Goal: Task Accomplishment & Management: Complete application form

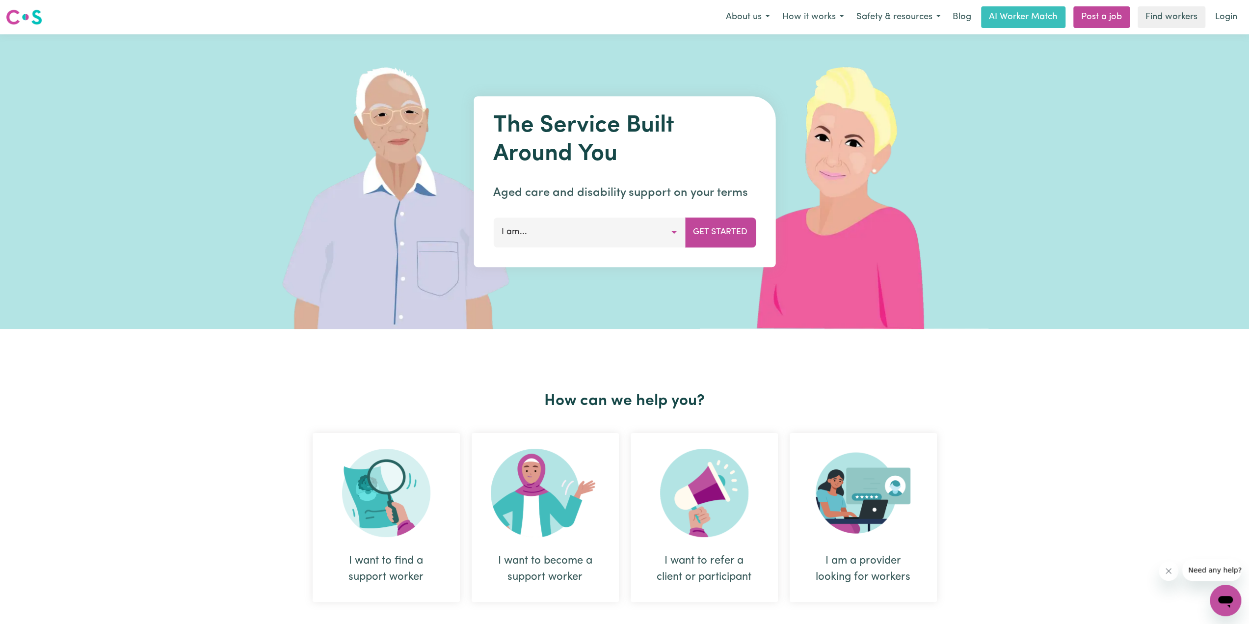
click at [669, 231] on button "I am..." at bounding box center [589, 231] width 192 height 29
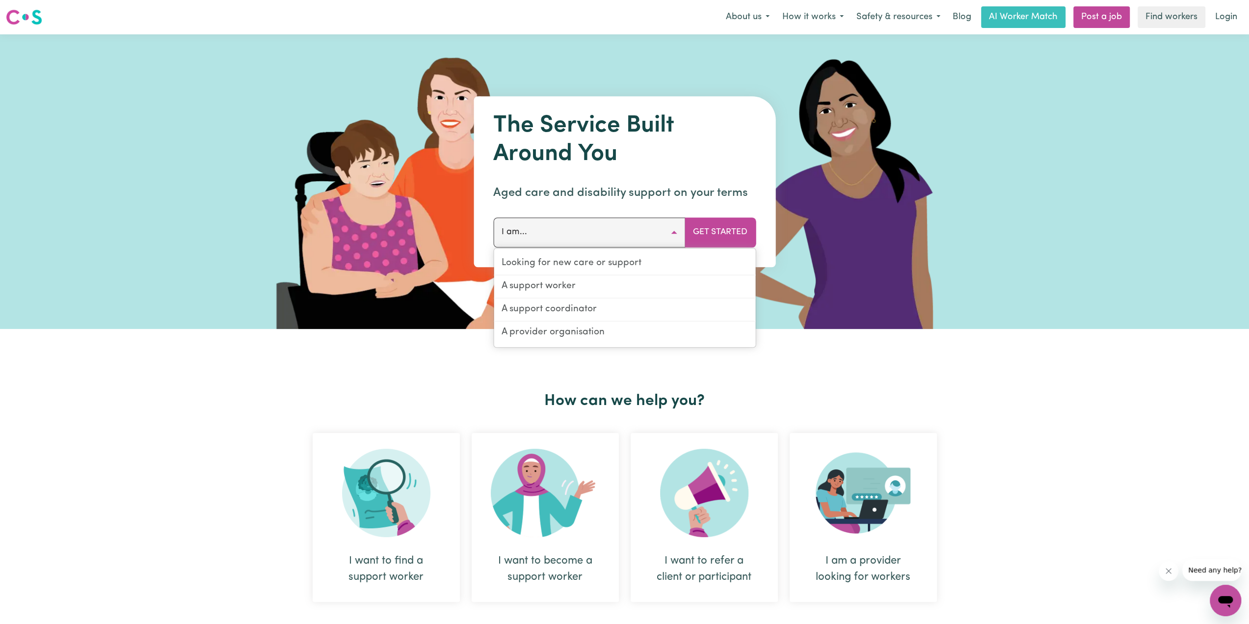
click at [1048, 166] on div "The Service Built Around You Aged care and disability support on your terms I a…" at bounding box center [624, 181] width 1249 height 294
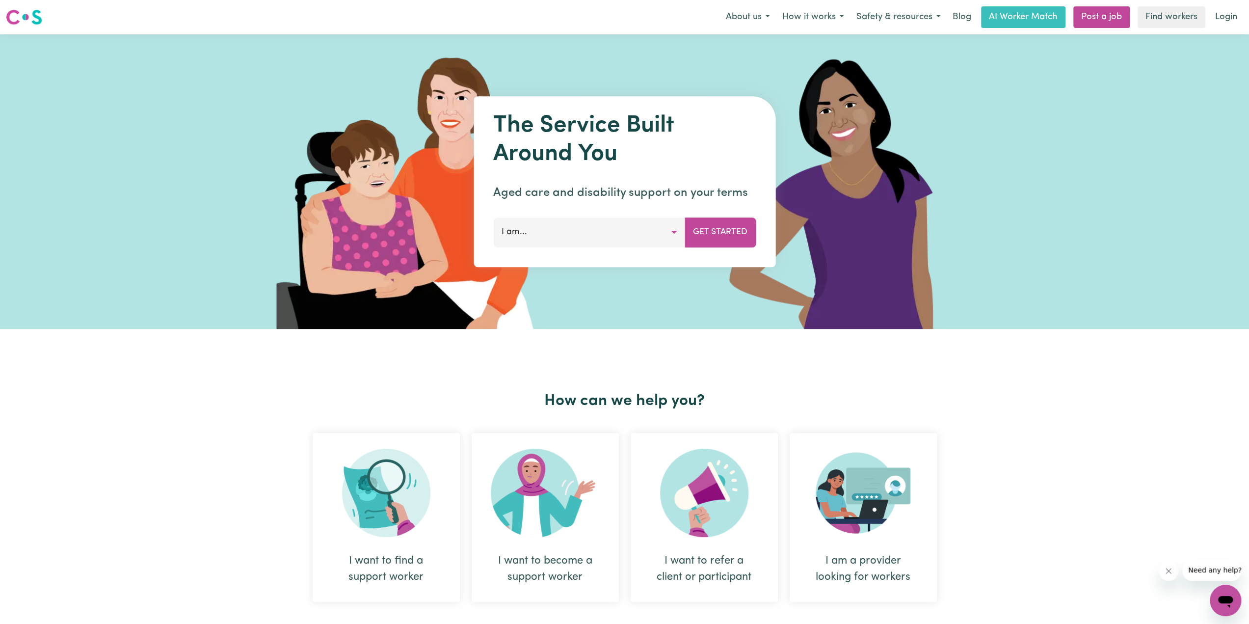
click at [1085, 162] on div "The Service Built Around You Aged care and disability support on your terms I a…" at bounding box center [624, 181] width 1249 height 294
drag, startPoint x: 1031, startPoint y: 13, endPoint x: 1027, endPoint y: 23, distance: 10.6
click at [1031, 13] on link "AI Worker Match" at bounding box center [1023, 17] width 84 height 22
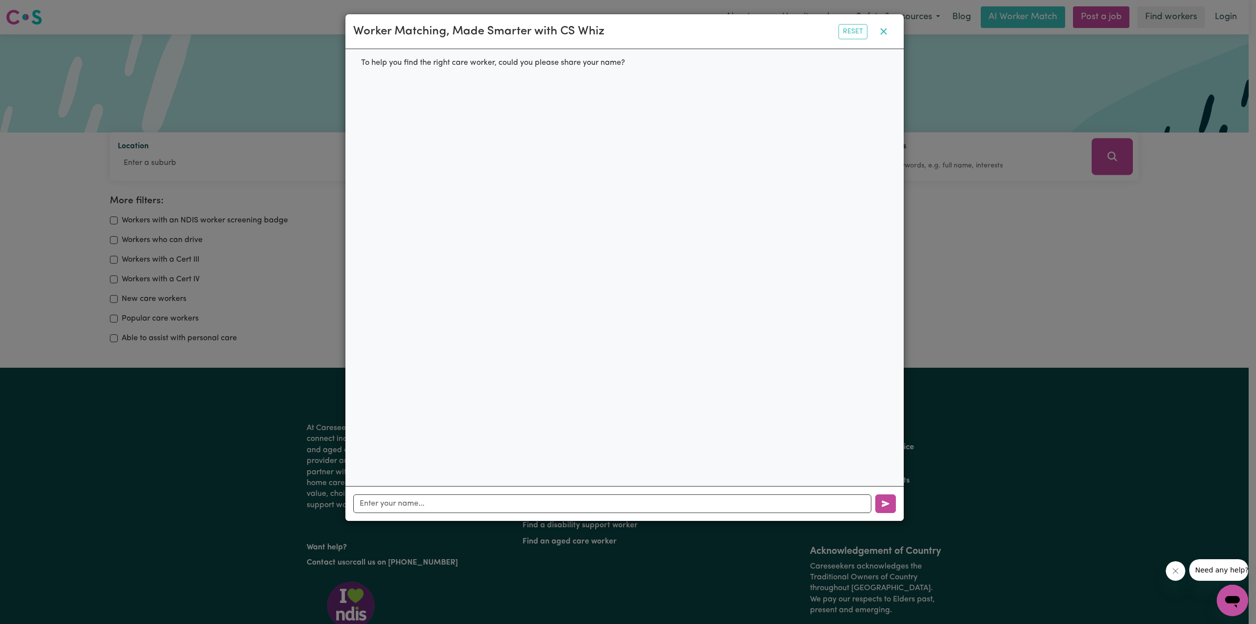
click at [882, 31] on icon "button" at bounding box center [883, 31] width 6 height 6
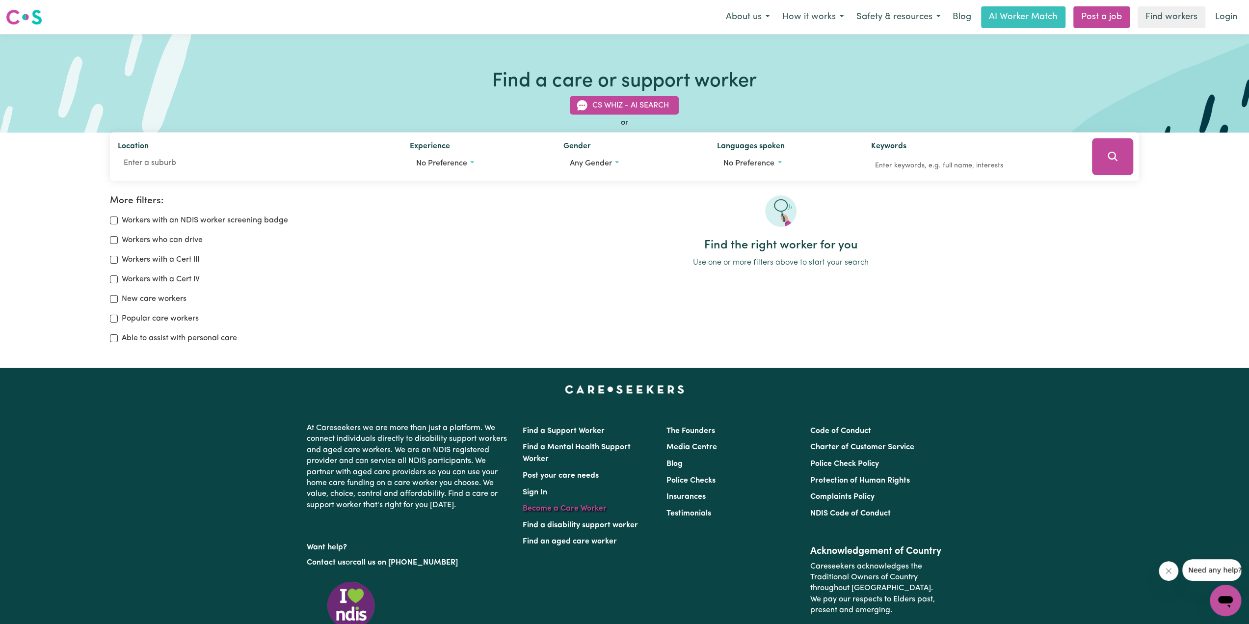
click at [545, 508] on link "Become a Care Worker" at bounding box center [565, 508] width 84 height 8
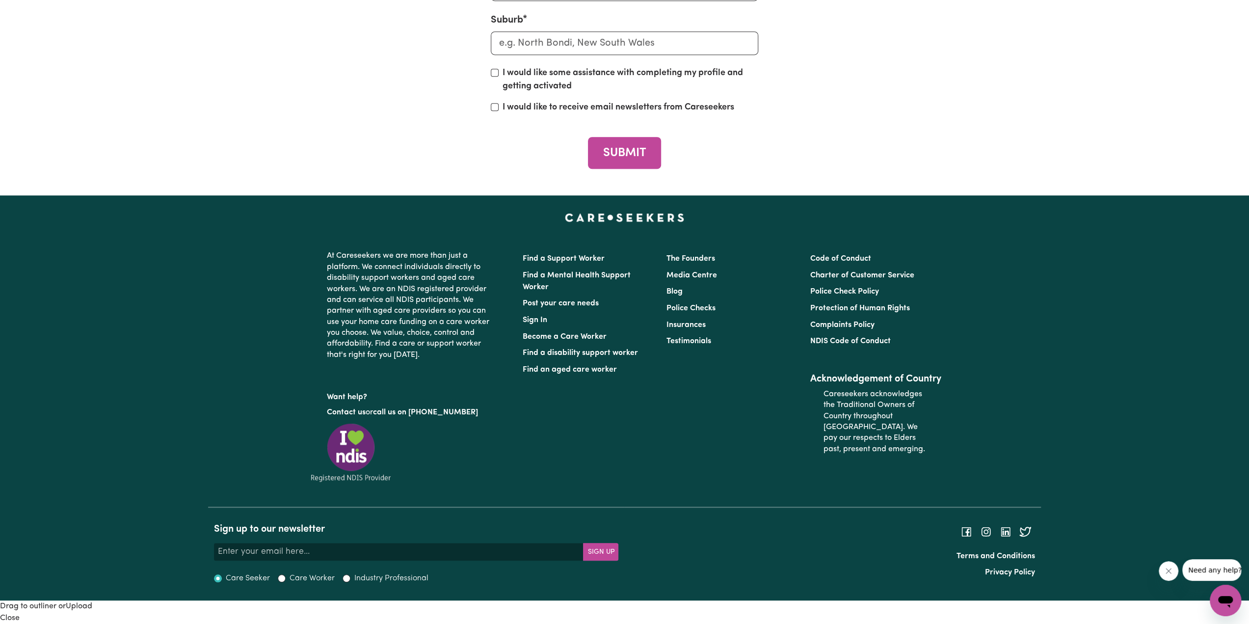
scroll to position [4376, 0]
